Goal: Information Seeking & Learning: Learn about a topic

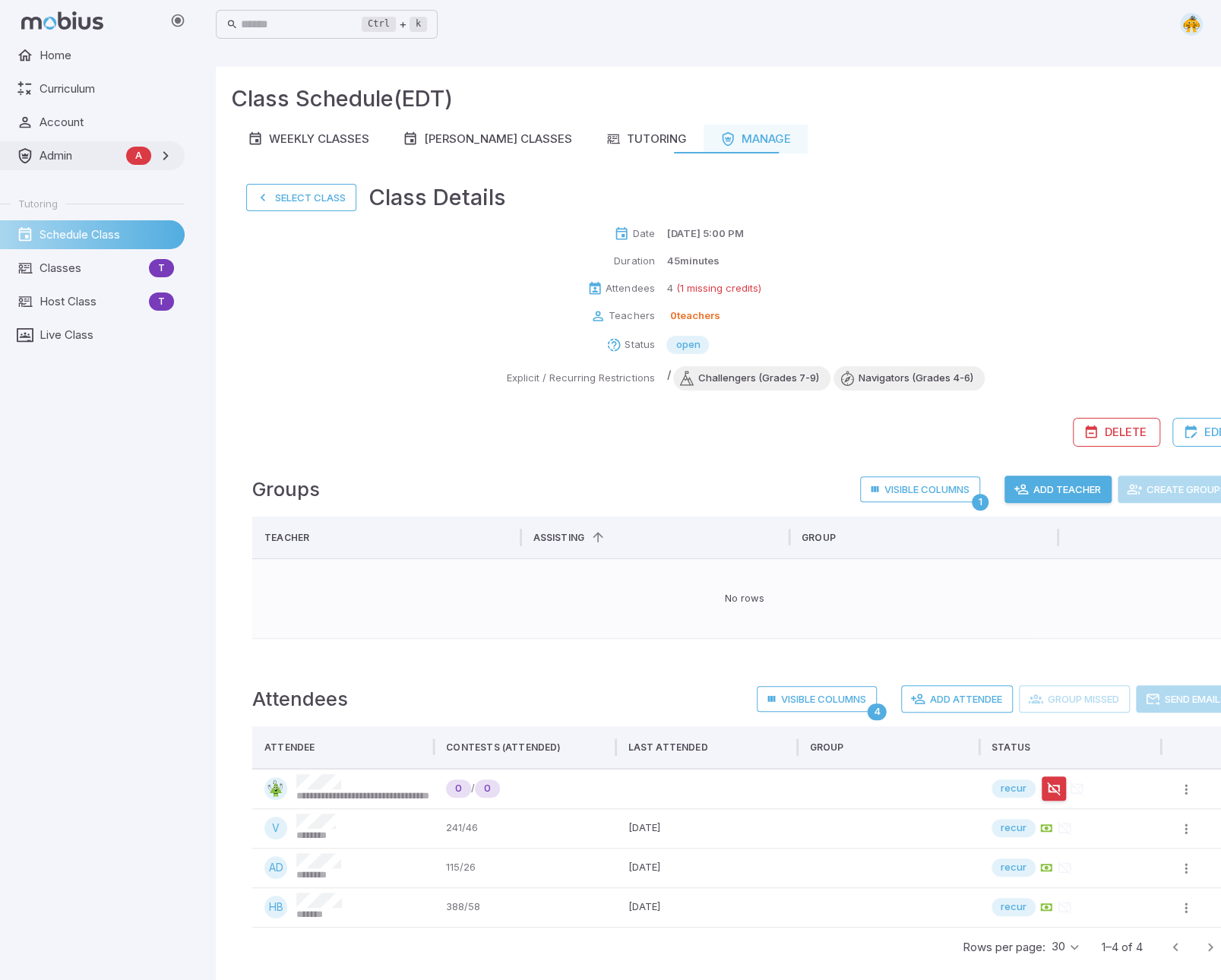
click at [46, 145] on link "Admin A" at bounding box center [92, 155] width 185 height 28
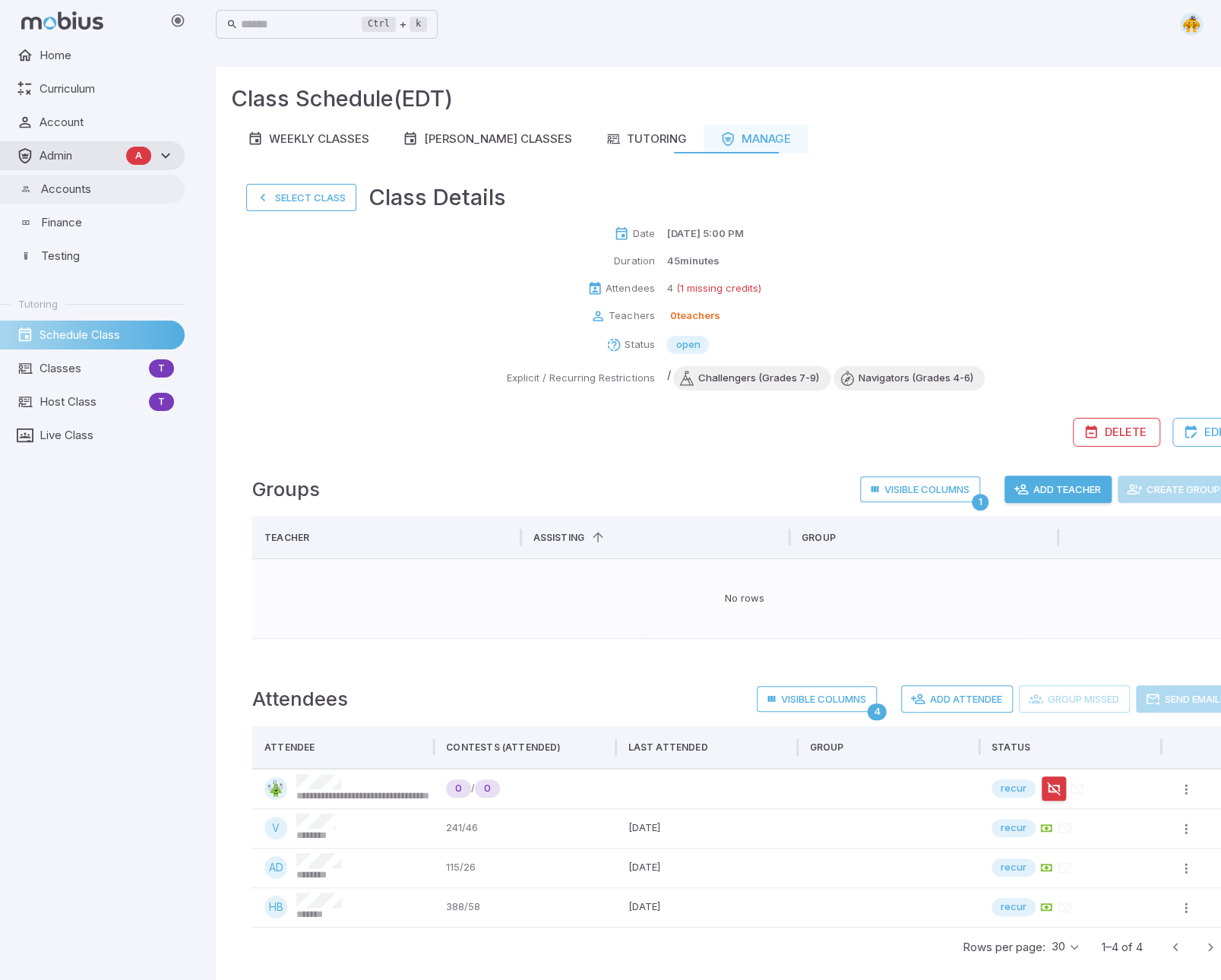
click at [82, 202] on link "Accounts" at bounding box center [92, 188] width 185 height 28
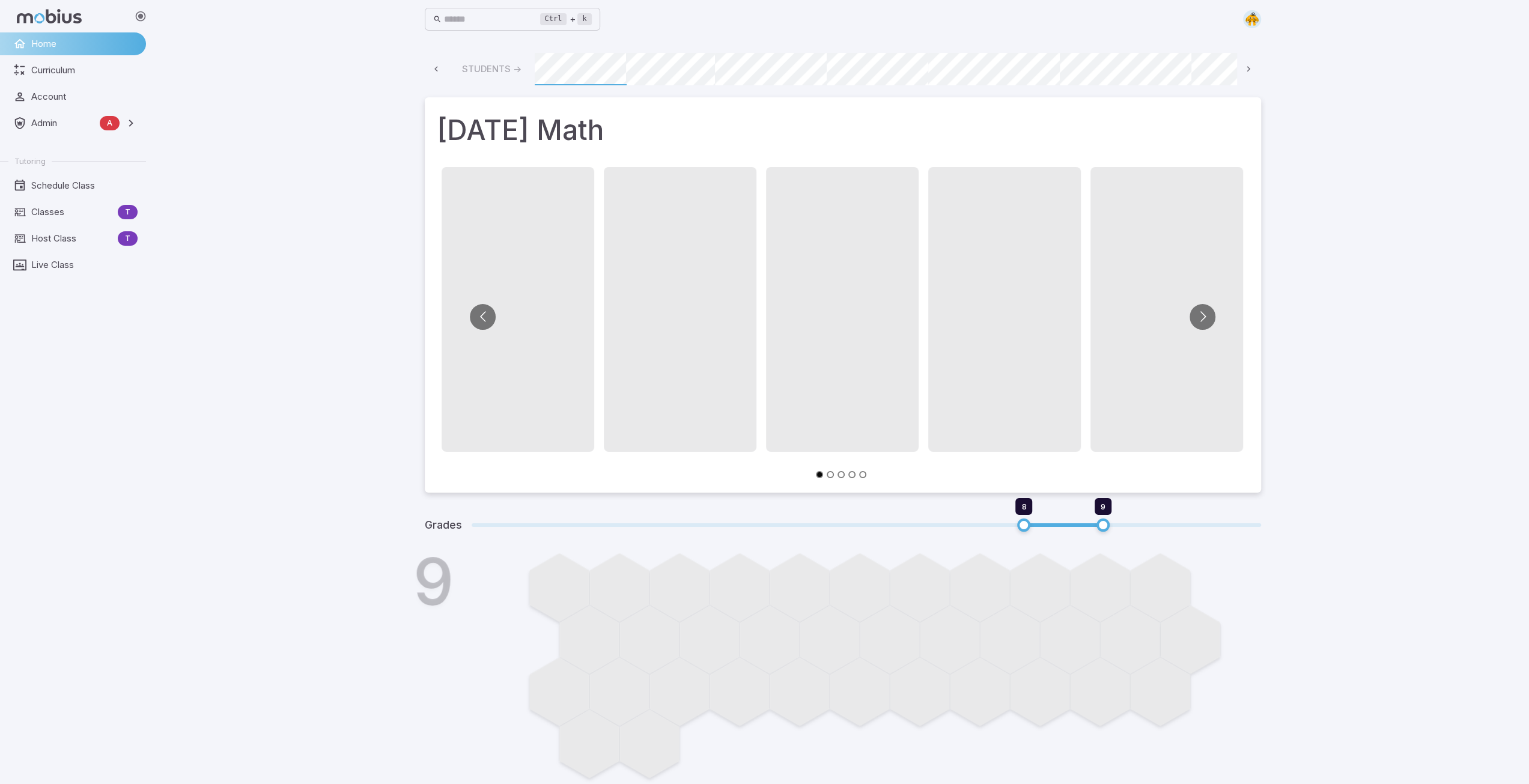
scroll to position [0, 646]
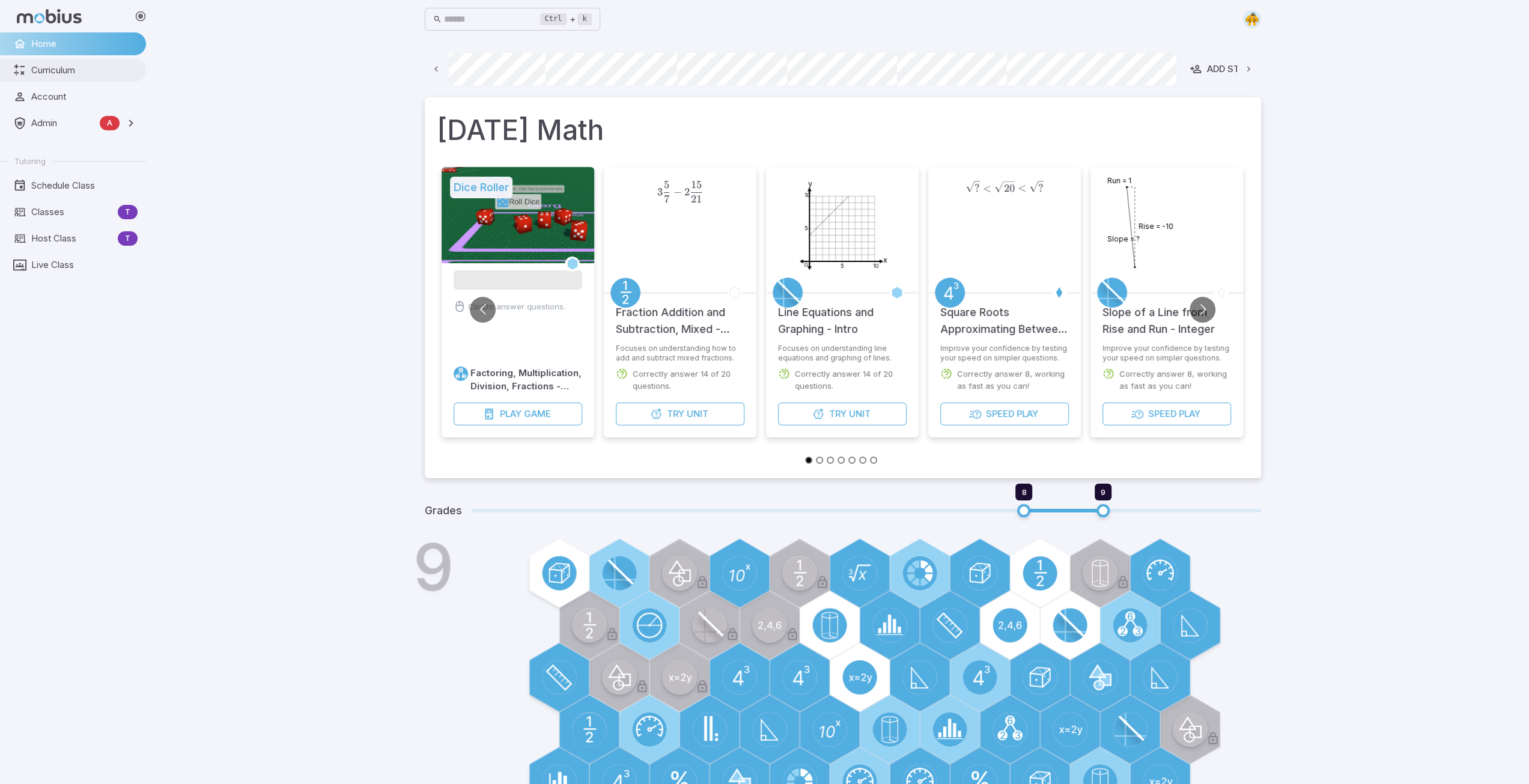
click at [52, 67] on span "Curriculum" at bounding box center [85, 70] width 106 height 13
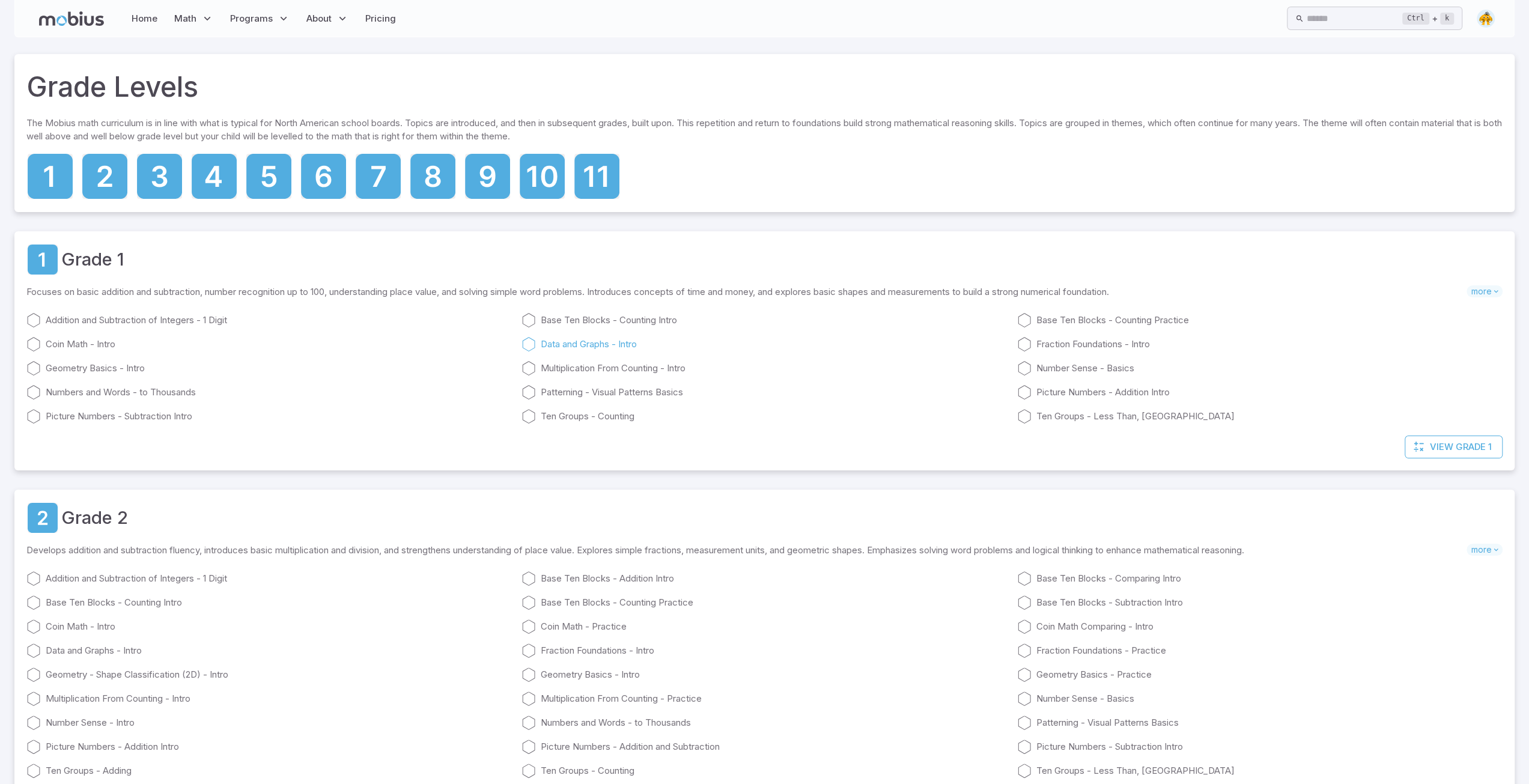
click at [599, 345] on link "Data and Graphs - Intro" at bounding box center [764, 344] width 485 height 14
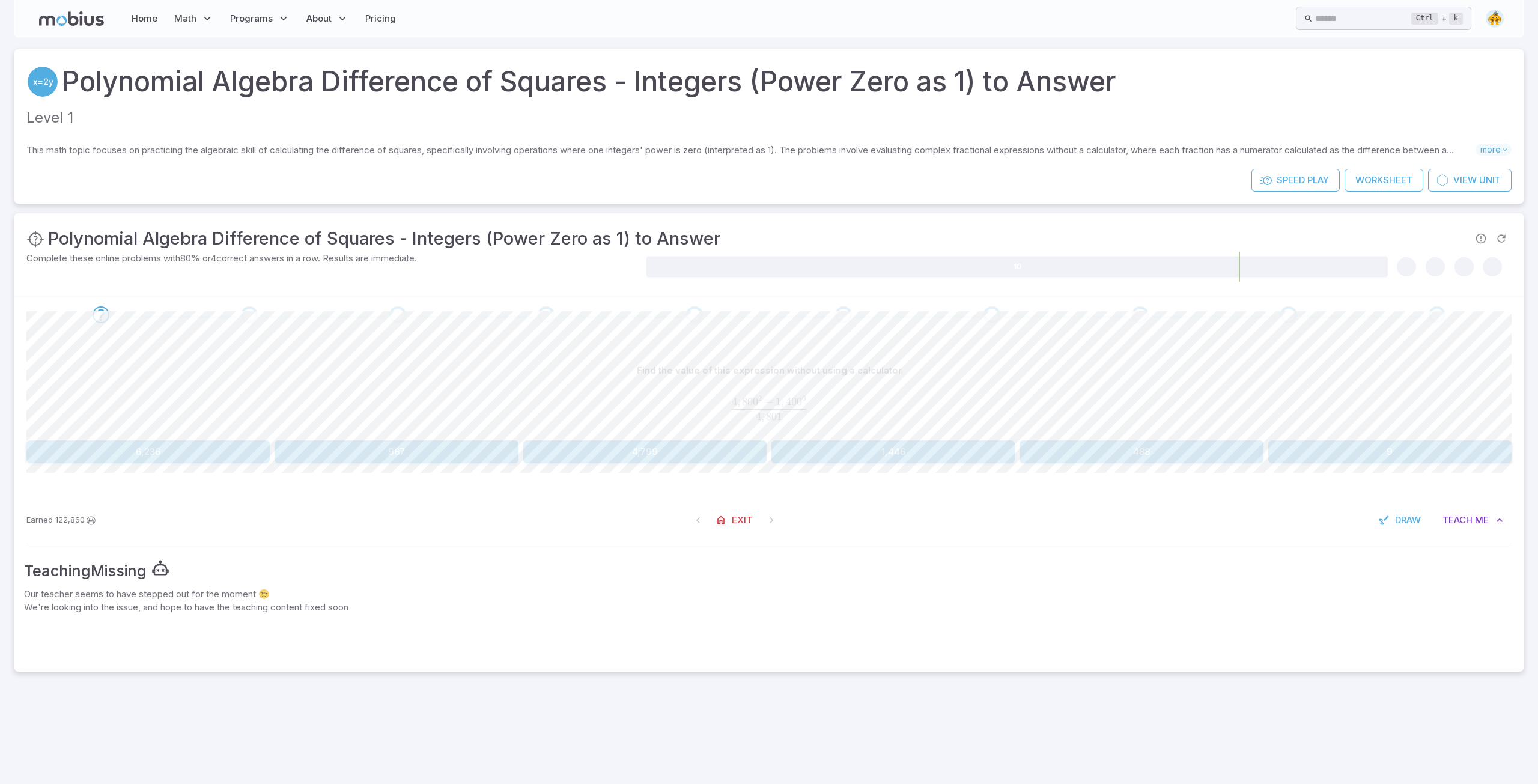
click at [647, 456] on button "4,799" at bounding box center [645, 452] width 243 height 22
click at [899, 452] on button "2,799" at bounding box center [893, 452] width 243 height 22
click at [896, 454] on button "5,299" at bounding box center [893, 452] width 243 height 22
click at [215, 449] on button "4,999" at bounding box center [148, 452] width 243 height 22
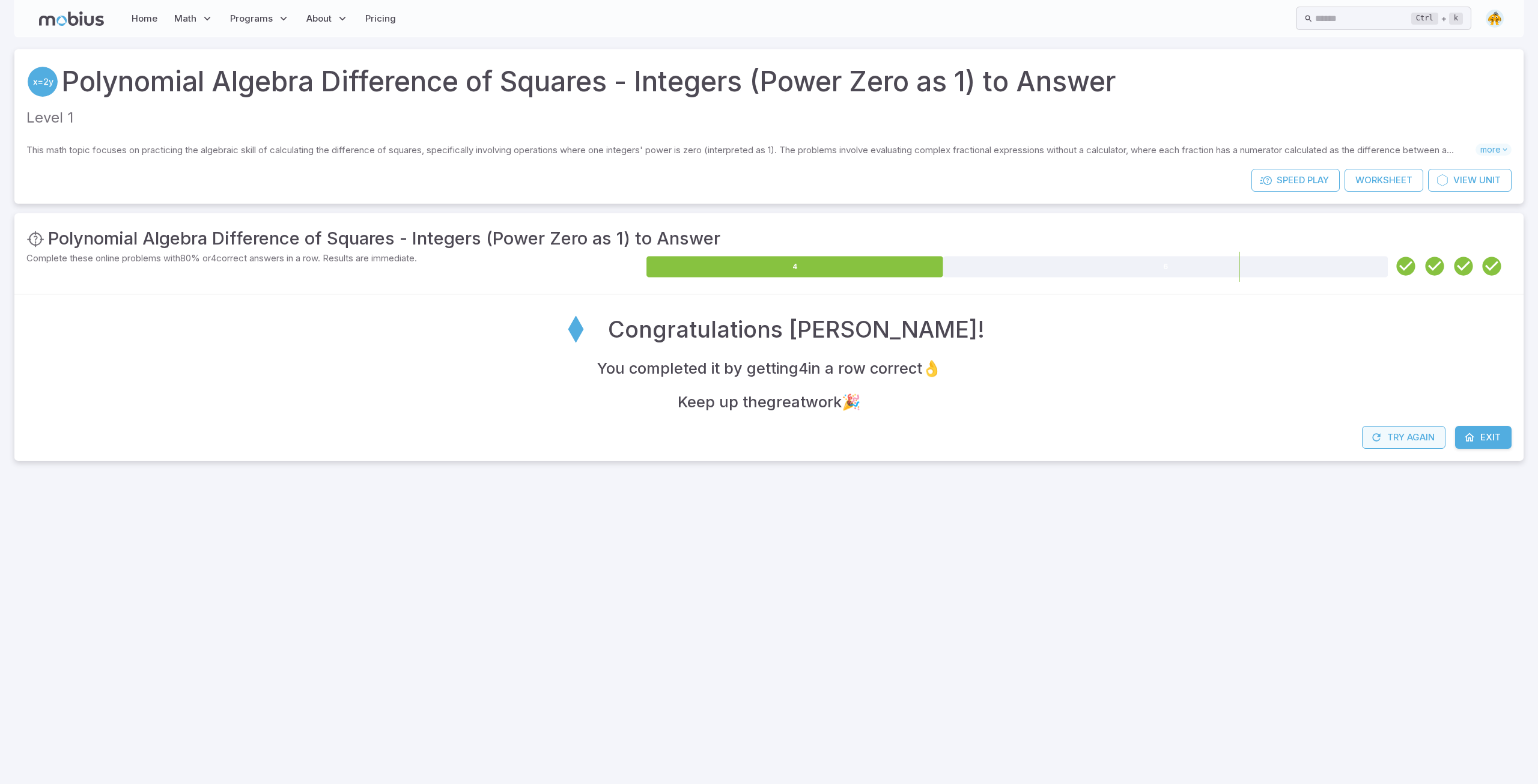
click at [1417, 437] on button "Try Again" at bounding box center [1403, 437] width 83 height 22
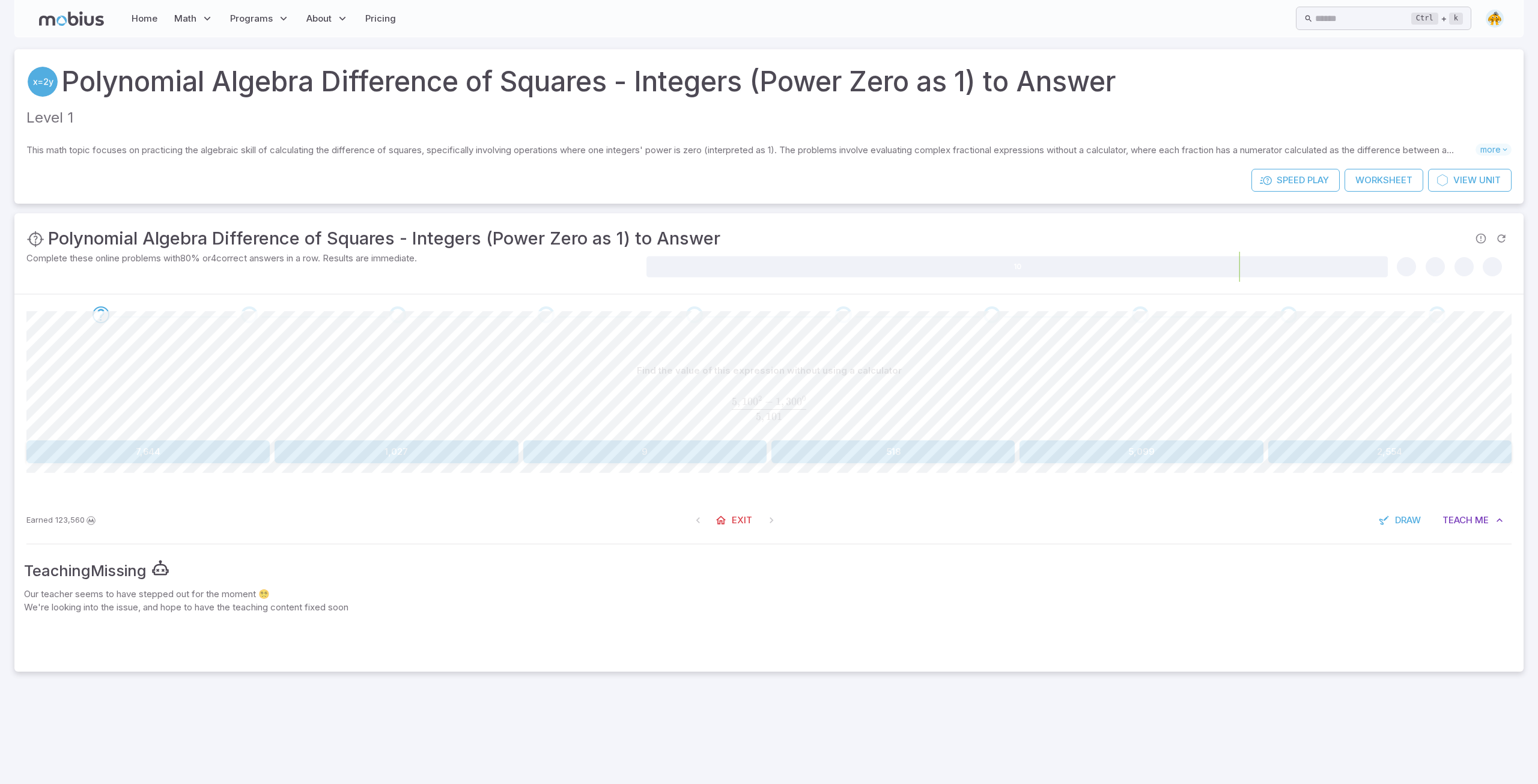
click at [1139, 449] on button "5,099" at bounding box center [1141, 452] width 243 height 22
click at [900, 450] on button "2,399" at bounding box center [893, 452] width 243 height 22
click at [1386, 455] on button "2,399" at bounding box center [1390, 452] width 243 height 22
click at [879, 447] on button "4,799" at bounding box center [893, 452] width 243 height 22
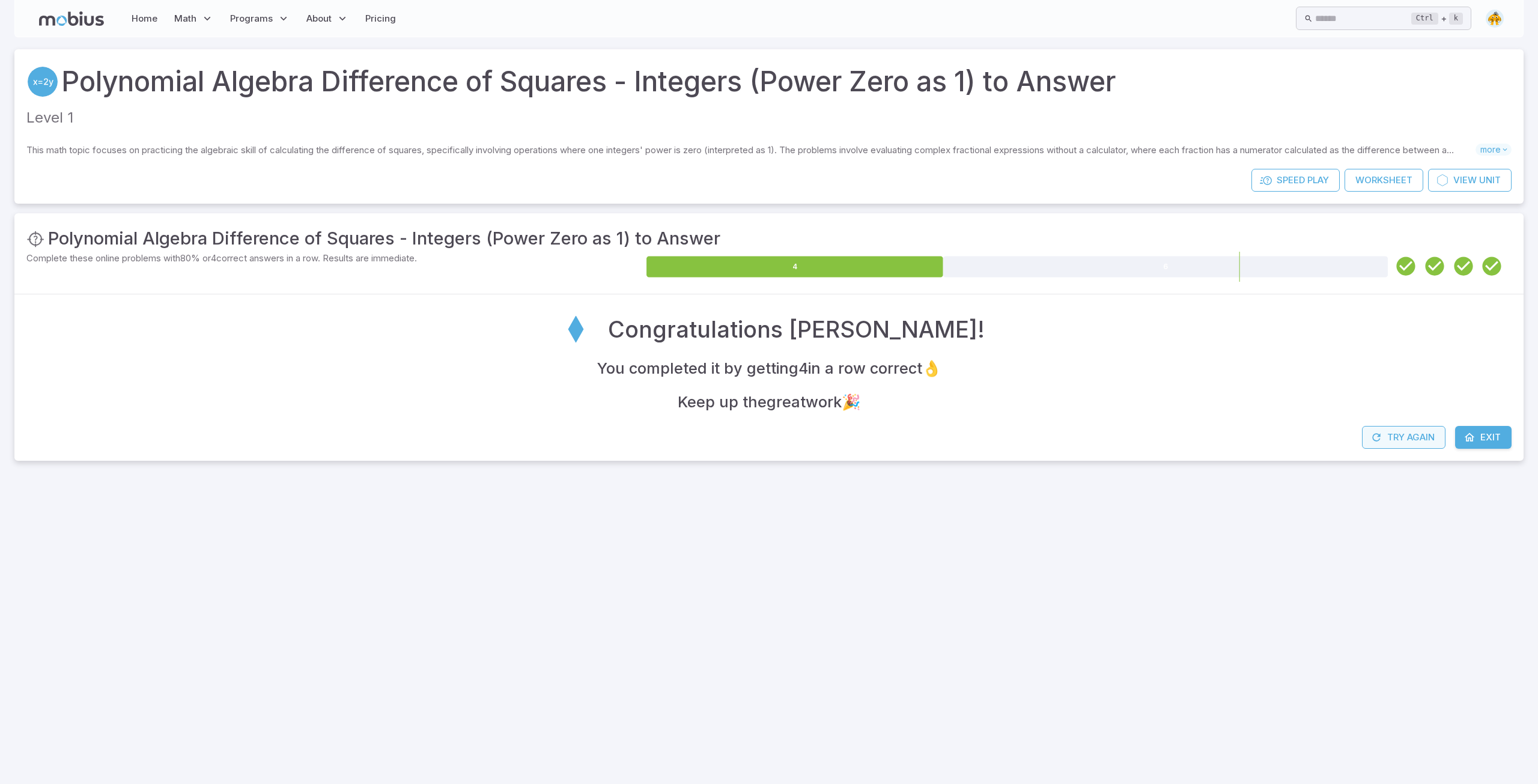
click at [1411, 440] on button "Try Again" at bounding box center [1403, 437] width 83 height 22
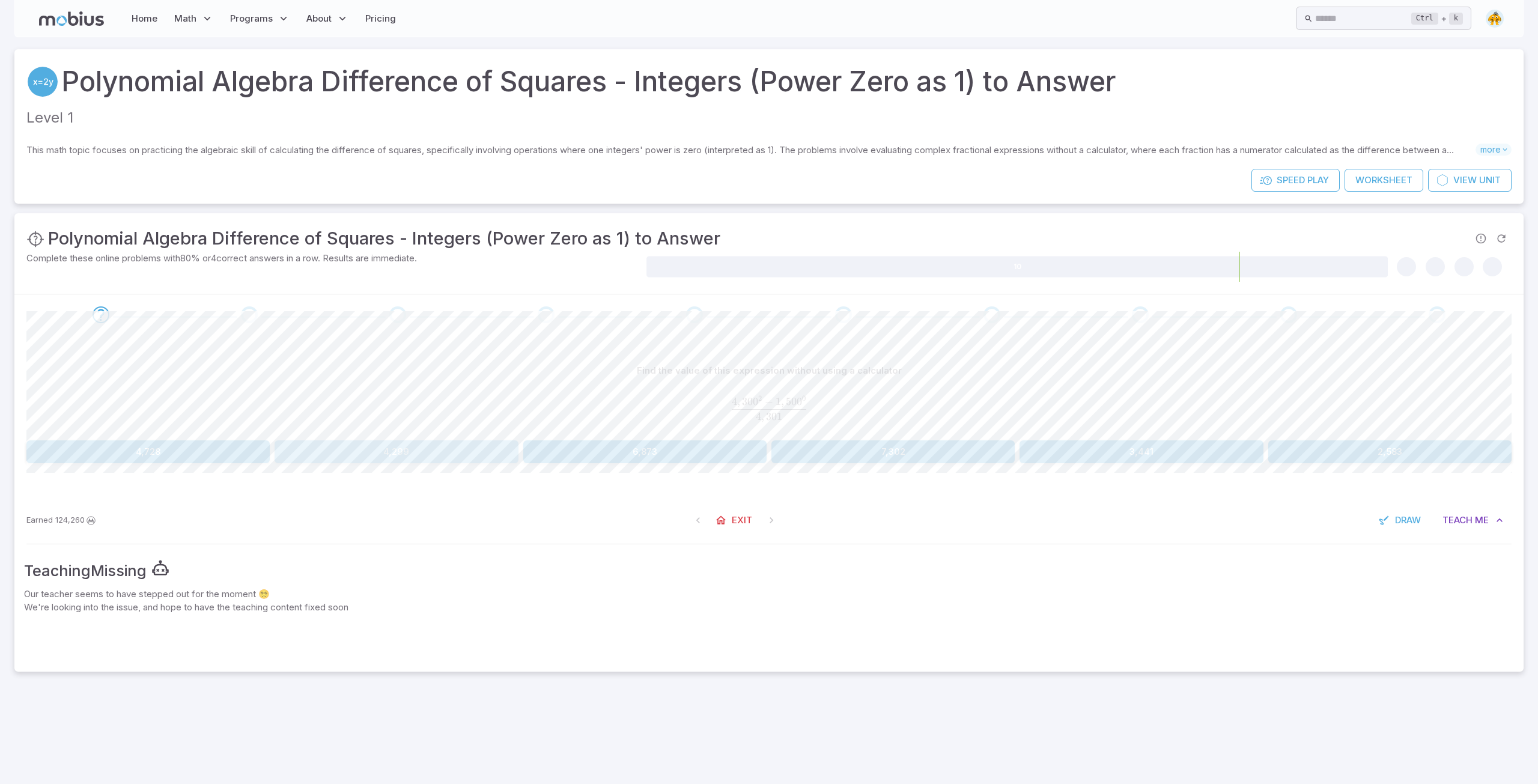
click at [427, 451] on button "4,299" at bounding box center [396, 452] width 243 height 22
click at [193, 453] on button "4,299" at bounding box center [148, 452] width 243 height 22
click at [166, 452] on button "3,301" at bounding box center [148, 452] width 243 height 22
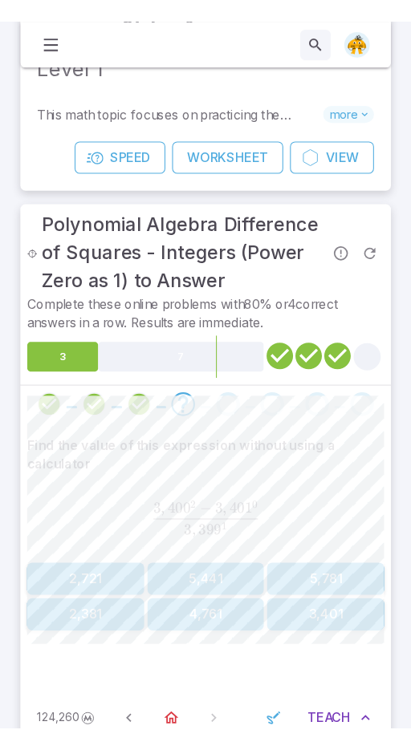
scroll to position [194, 0]
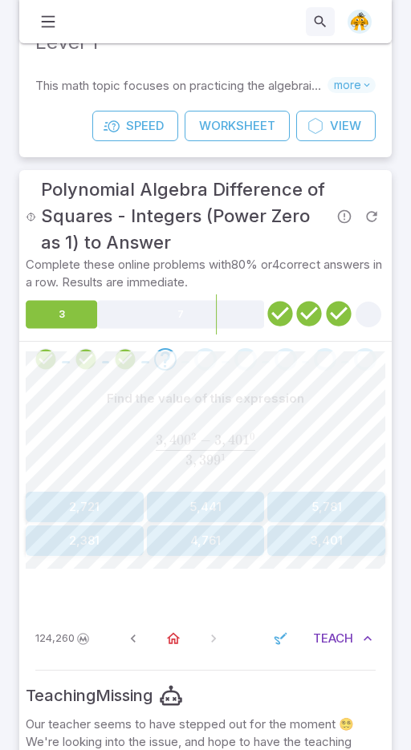
drag, startPoint x: 387, startPoint y: 501, endPoint x: 350, endPoint y: 383, distance: 124.3
click at [350, 383] on div "Find the value of this expression" at bounding box center [205, 398] width 359 height 30
